Goal: Information Seeking & Learning: Understand process/instructions

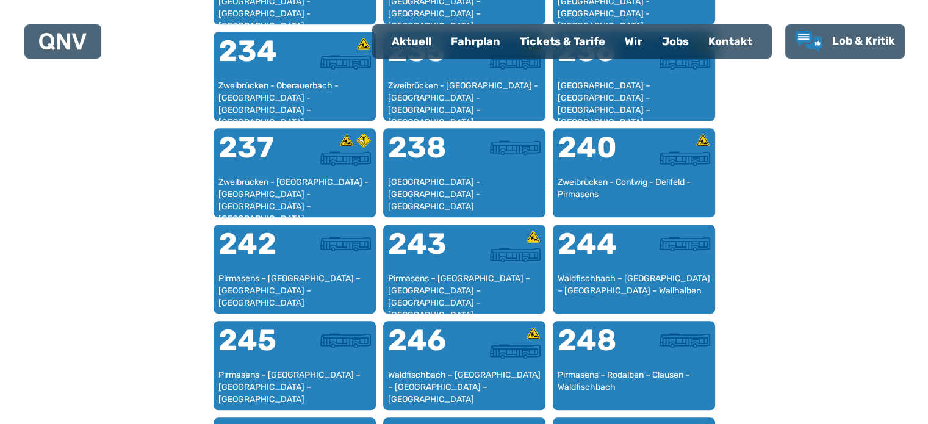
scroll to position [1169, 0]
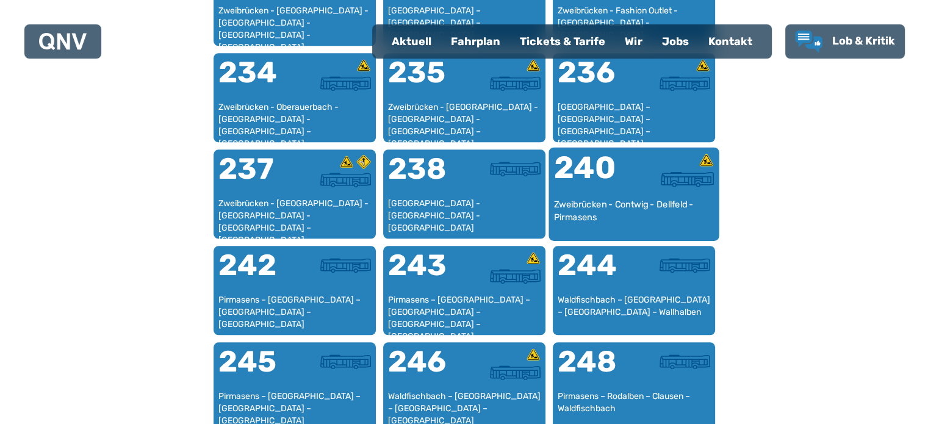
click at [644, 178] on div at bounding box center [674, 178] width 80 height 15
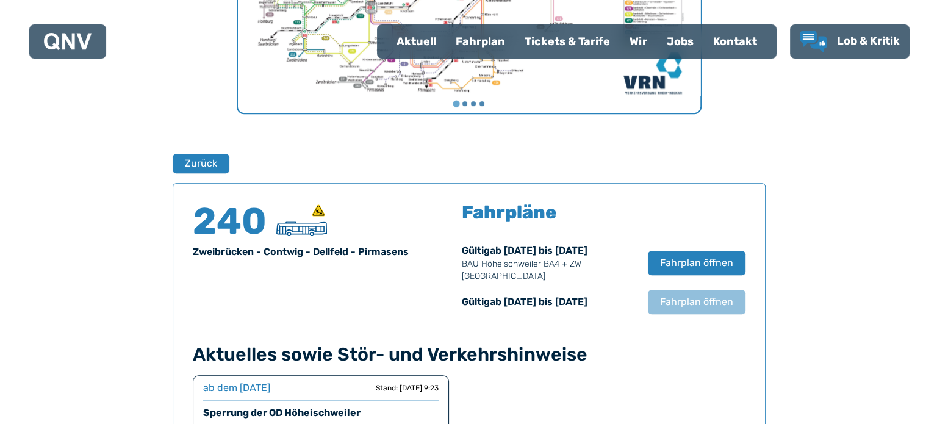
scroll to position [671, 0]
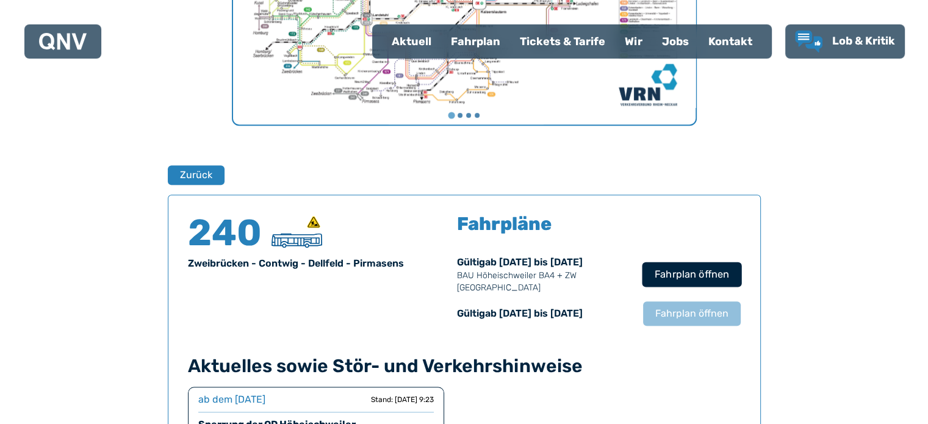
click at [719, 280] on span "Fahrplan öffnen" at bounding box center [691, 274] width 74 height 15
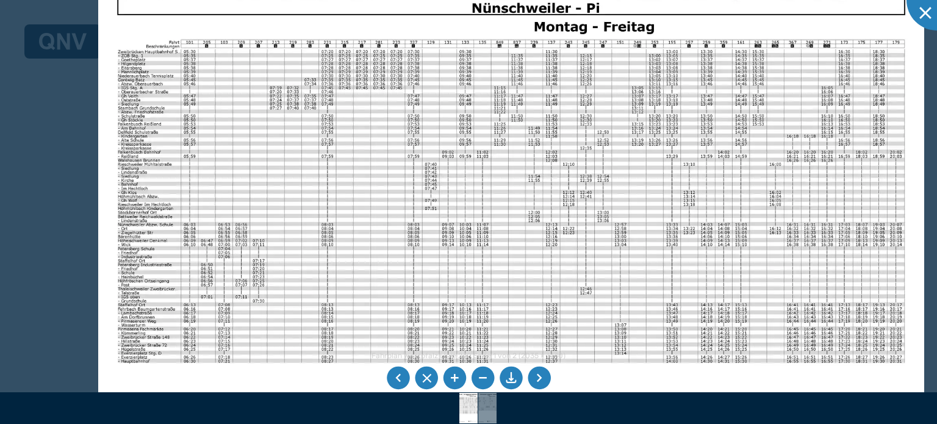
click at [181, 218] on img at bounding box center [511, 255] width 826 height 584
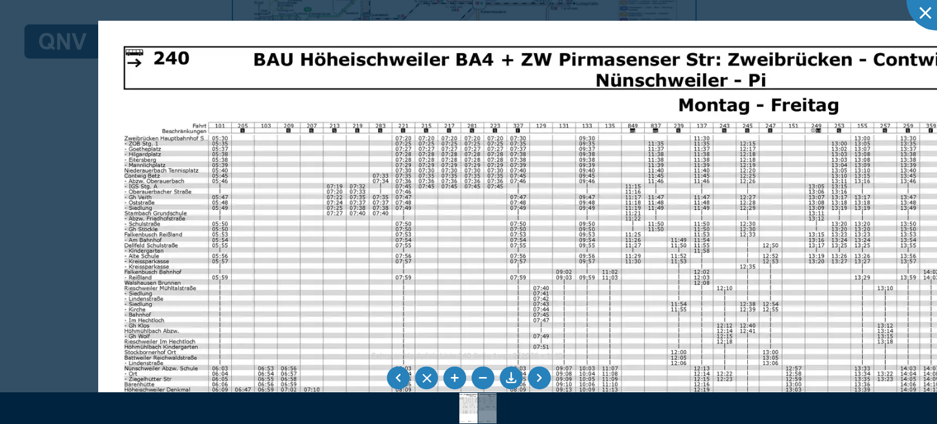
click at [179, 239] on img at bounding box center [648, 410] width 1100 height 778
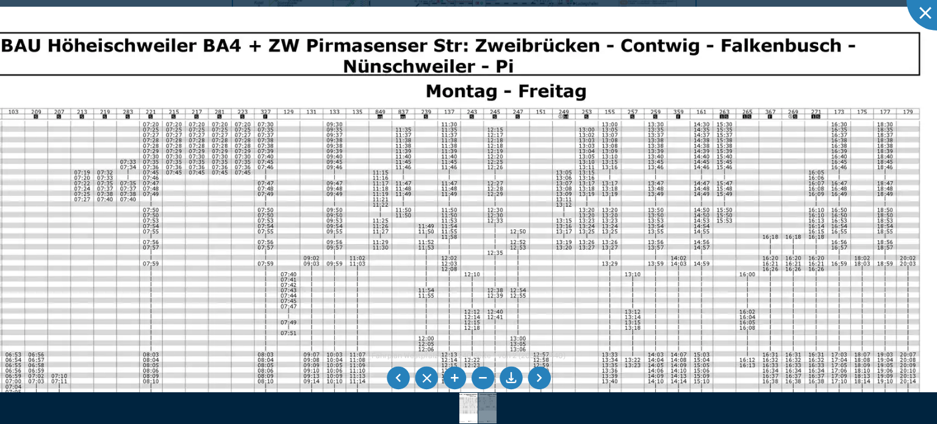
click at [203, 85] on img at bounding box center [396, 396] width 1100 height 778
